Goal: Check status: Check status

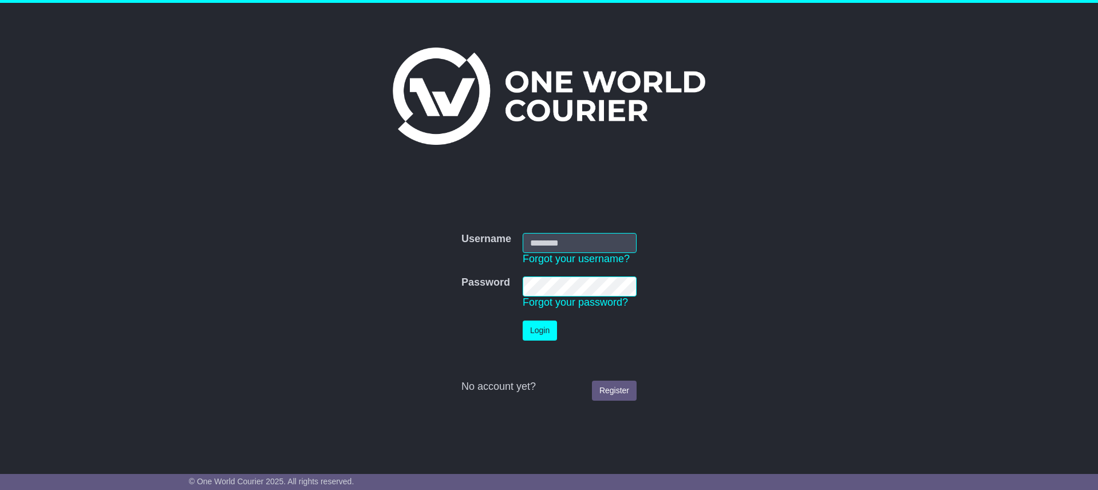
type input "**********"
click at [538, 330] on button "Login" at bounding box center [540, 331] width 34 height 20
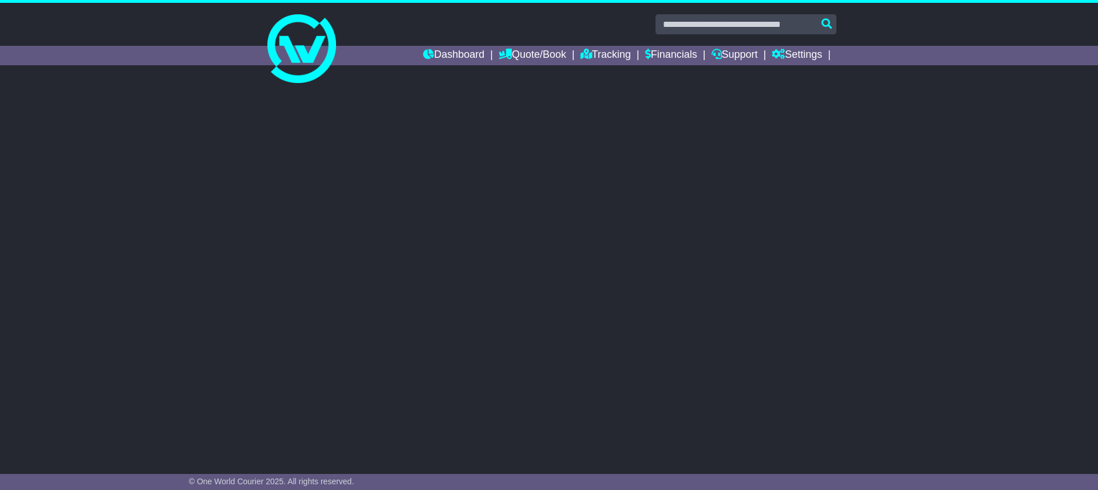
select select "**"
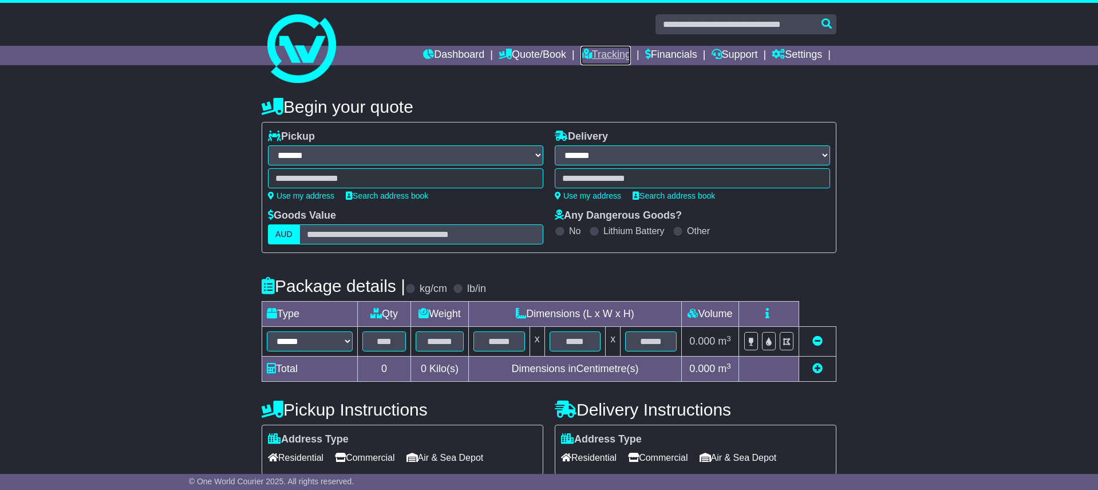
click at [606, 53] on link "Tracking" at bounding box center [606, 55] width 50 height 19
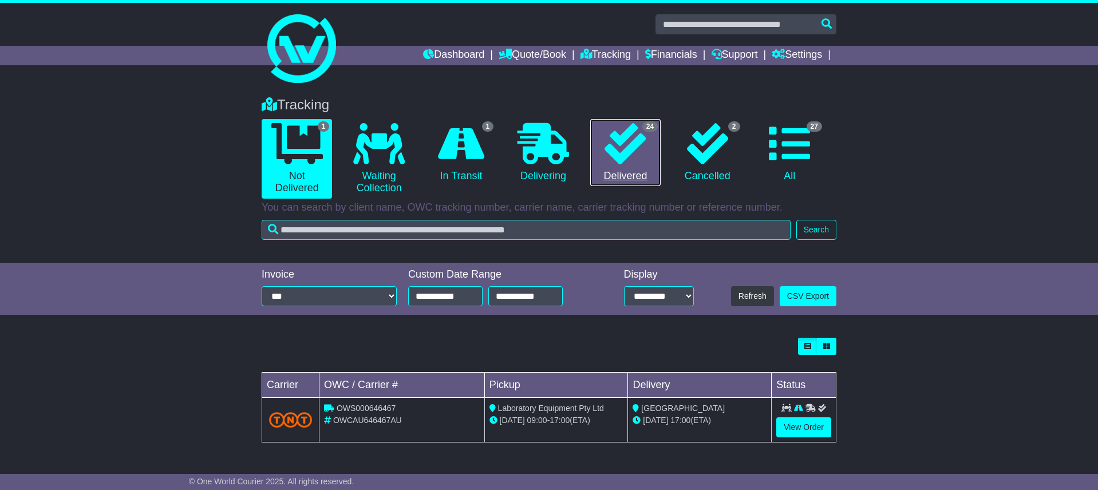
click at [640, 143] on icon at bounding box center [625, 143] width 41 height 41
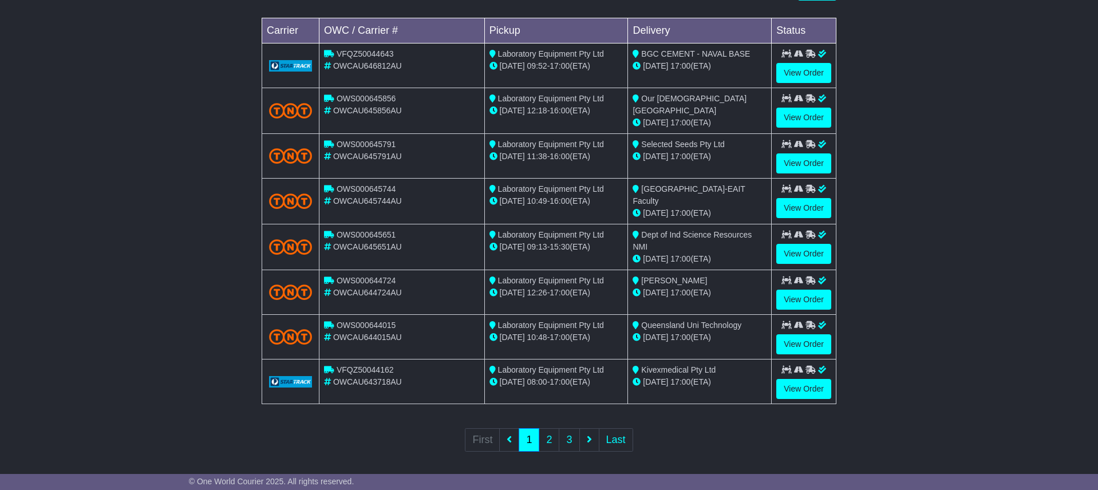
scroll to position [357, 0]
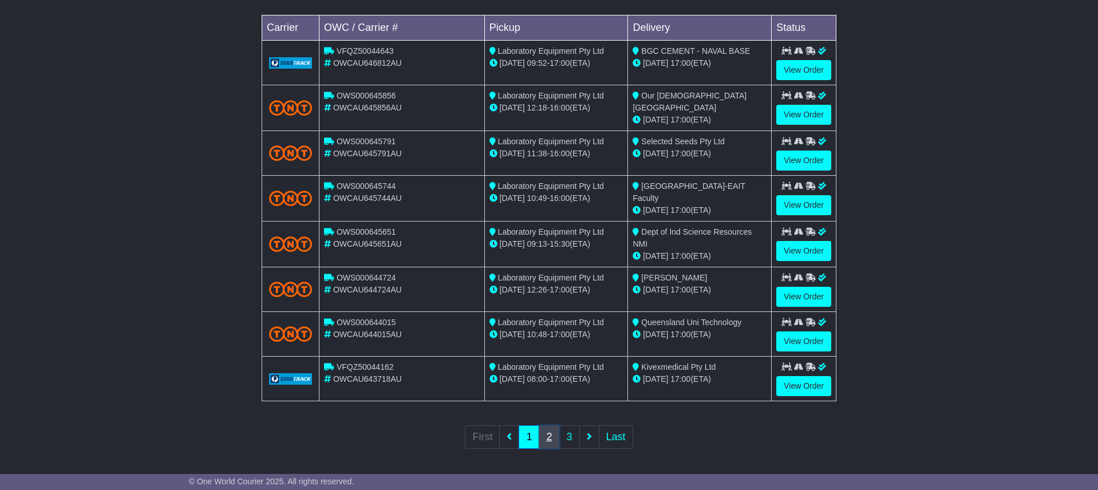
click at [549, 435] on link "2" at bounding box center [549, 437] width 21 height 23
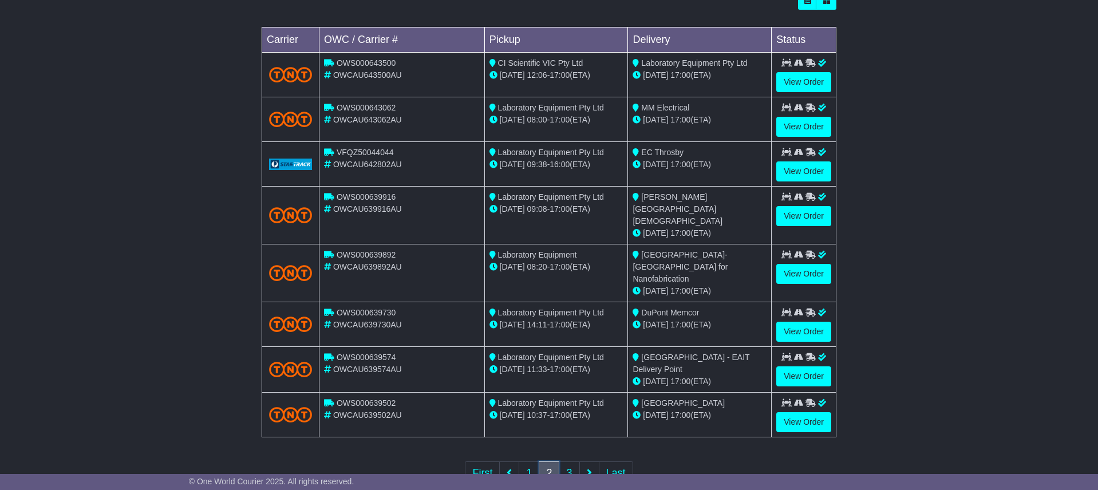
scroll to position [346, 0]
drag, startPoint x: 568, startPoint y: 444, endPoint x: 624, endPoint y: 430, distance: 57.9
click at [568, 461] on link "3" at bounding box center [569, 472] width 21 height 23
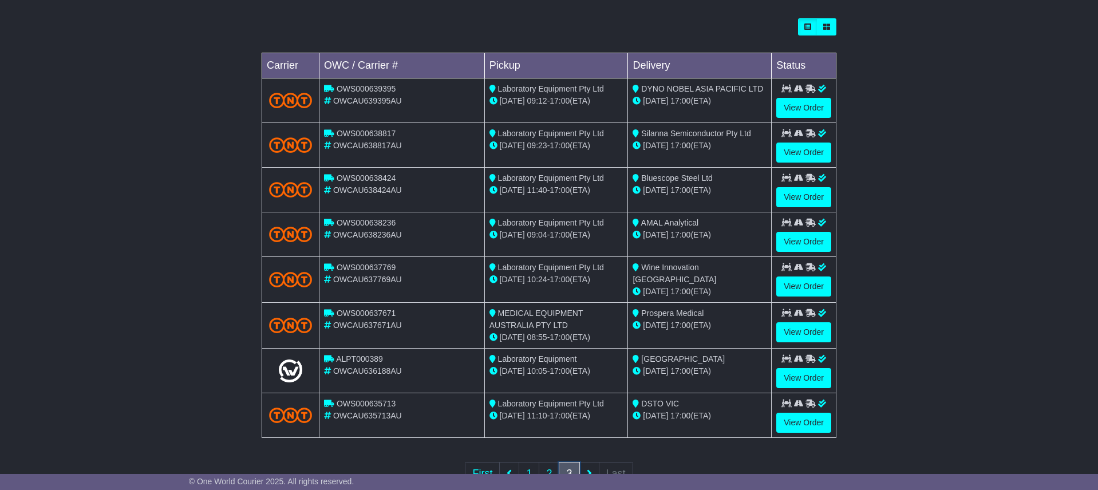
scroll to position [322, 0]
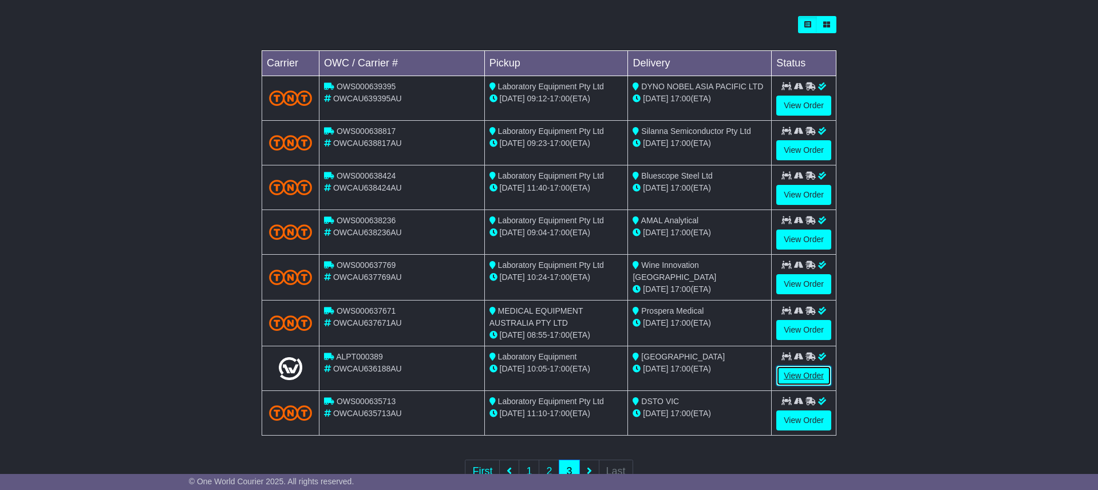
click at [798, 379] on link "View Order" at bounding box center [804, 376] width 55 height 20
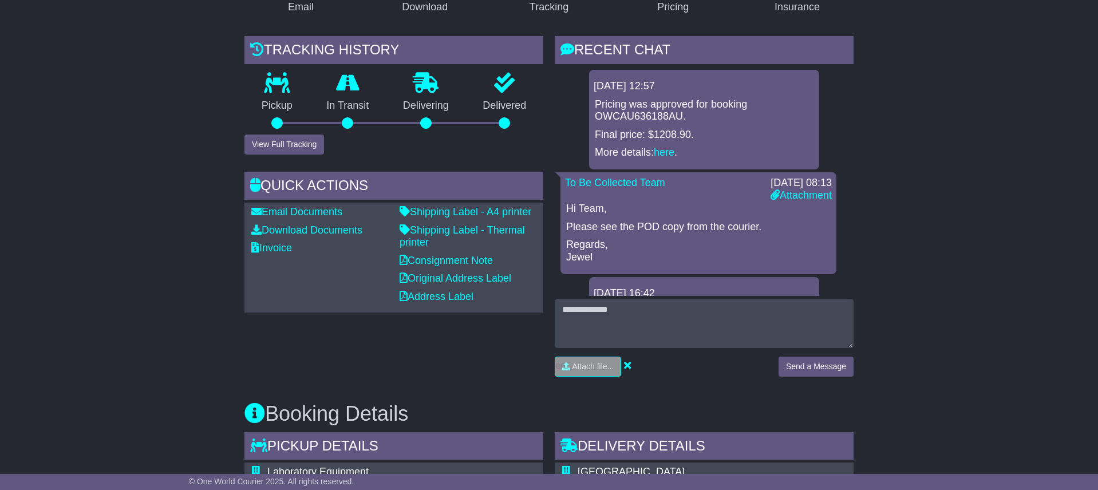
scroll to position [10, 0]
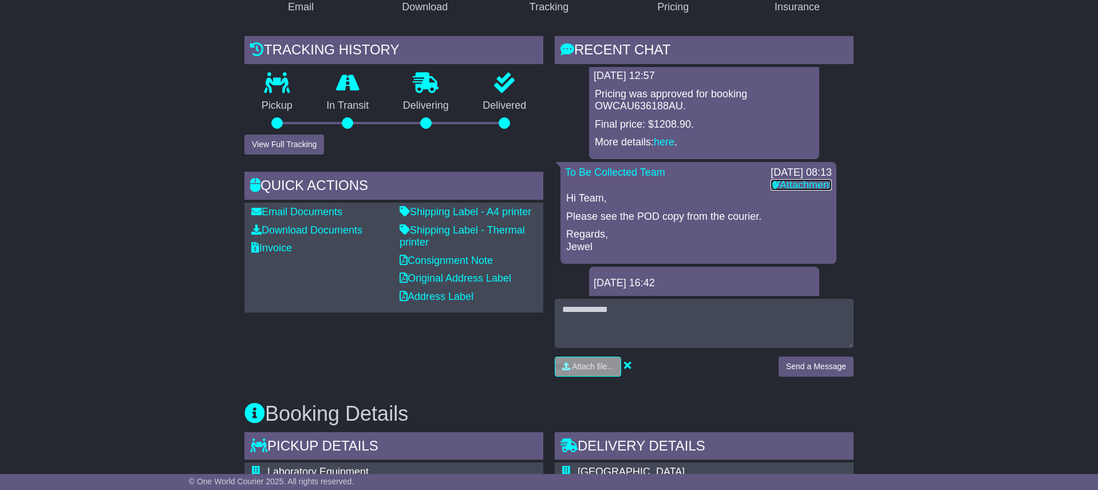
click at [797, 185] on link "Attachment" at bounding box center [801, 184] width 61 height 11
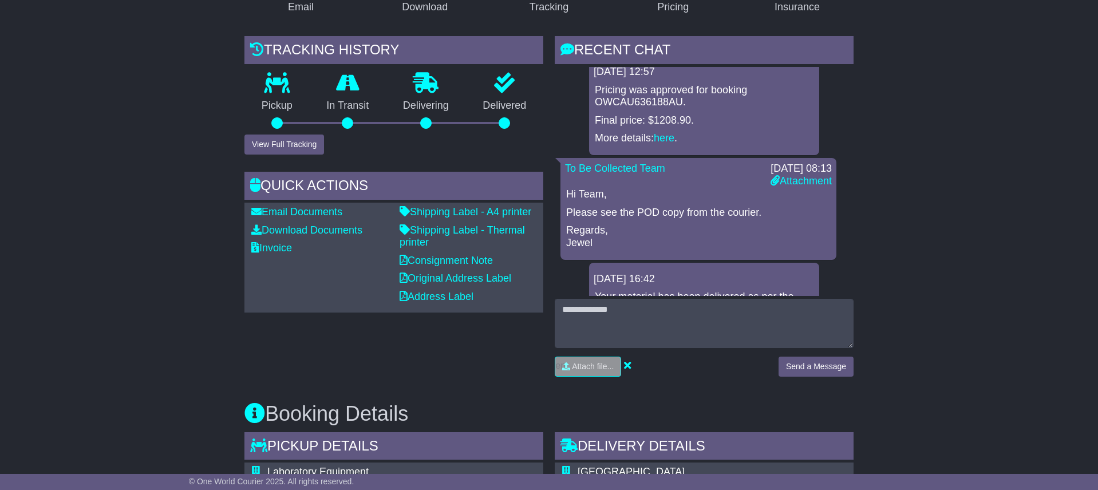
scroll to position [15, 0]
